Goal: Check status: Check status

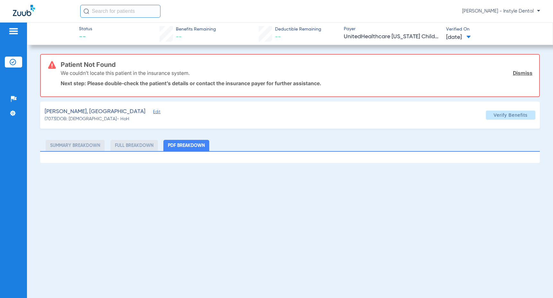
click at [524, 73] on link "Dismiss" at bounding box center [523, 73] width 20 height 6
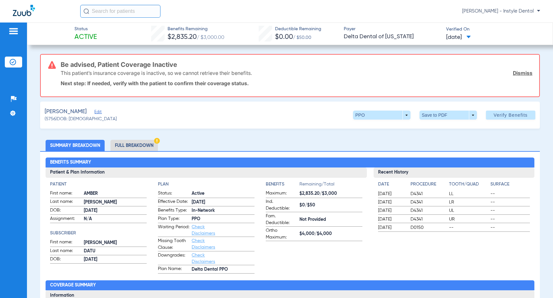
click at [518, 72] on link "Dismiss" at bounding box center [523, 73] width 20 height 6
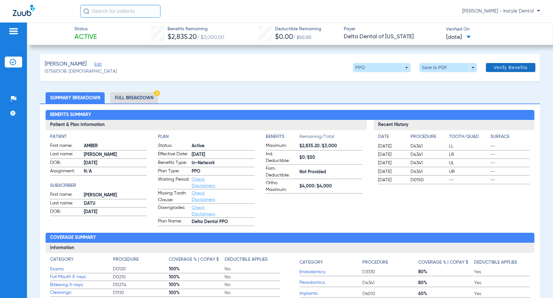
click at [508, 65] on span "Verify Benefits" at bounding box center [511, 67] width 34 height 5
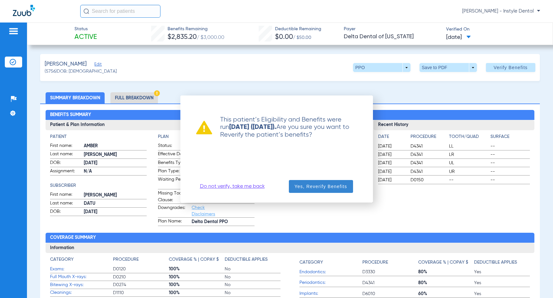
click at [327, 185] on span "Yes, Reverify Benefits" at bounding box center [321, 186] width 53 height 6
